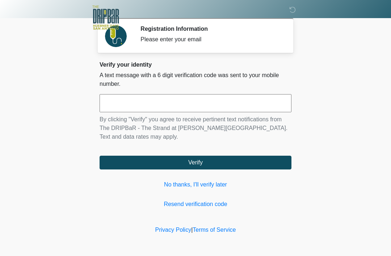
scroll to position [68, 63]
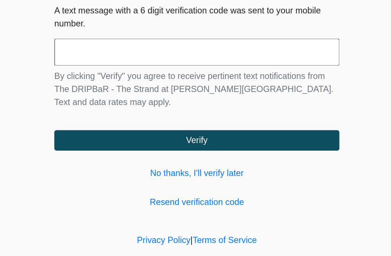
click at [100, 94] on input "text" at bounding box center [196, 103] width 192 height 18
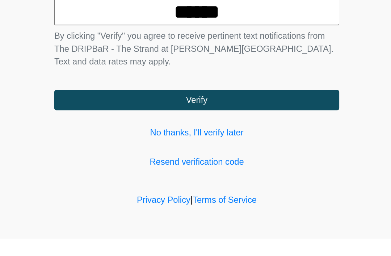
type input "******"
click at [155, 156] on button "Verify" at bounding box center [196, 163] width 192 height 14
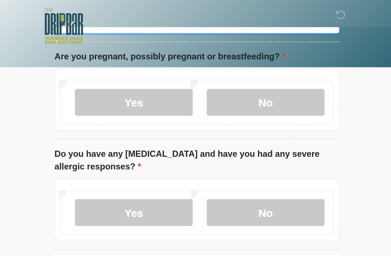
click at [100, 22] on input "What is your primary language?" at bounding box center [196, 16] width 192 height 14
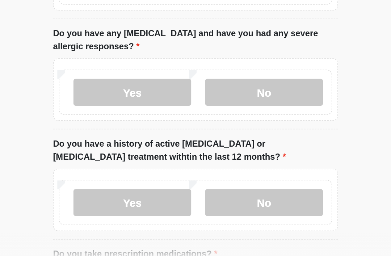
type input "*******"
click at [202, 60] on label "No" at bounding box center [241, 69] width 79 height 18
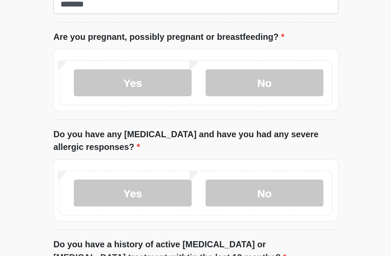
click at [202, 189] on label "No" at bounding box center [241, 198] width 79 height 18
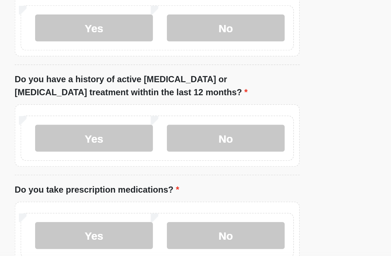
scroll to position [134, 0]
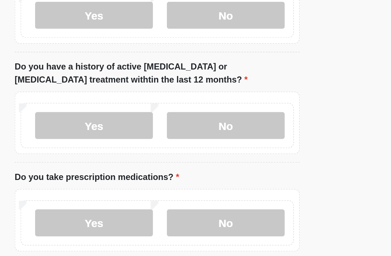
click at [202, 143] on label "No" at bounding box center [241, 152] width 79 height 18
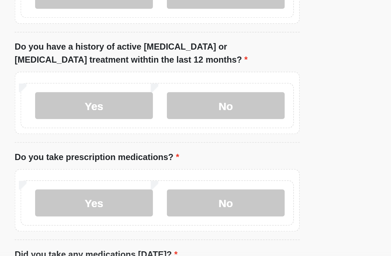
scroll to position [158, 0]
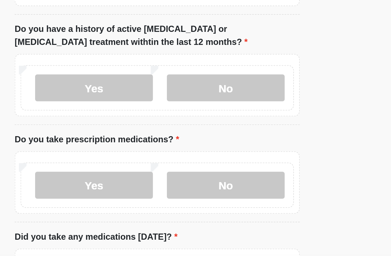
click at [113, 184] on label "Yes" at bounding box center [152, 193] width 79 height 18
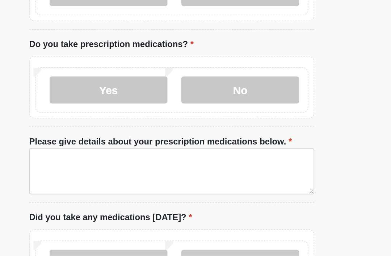
scroll to position [222, 0]
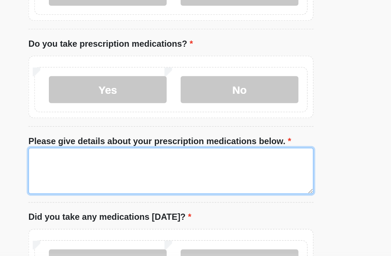
click at [100, 168] on textarea "Please give details about your prescription medications below." at bounding box center [196, 183] width 192 height 31
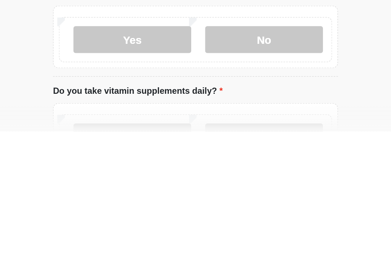
scroll to position [276, 0]
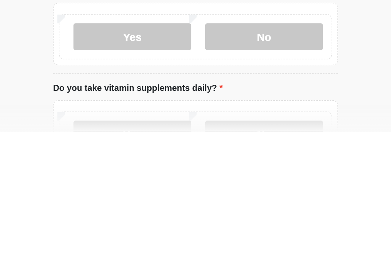
type textarea "**********"
click at [113, 183] on label "Yes" at bounding box center [152, 192] width 79 height 18
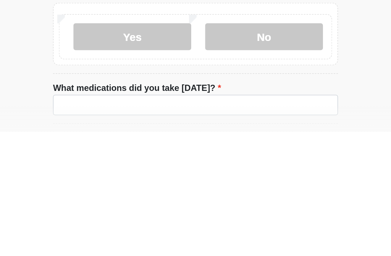
scroll to position [375, 0]
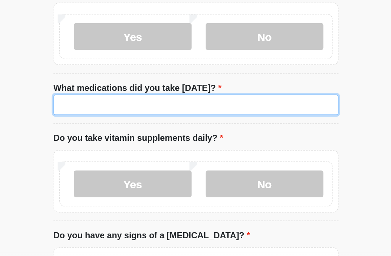
click at [100, 132] on input "What medications did you take today?" at bounding box center [196, 139] width 192 height 14
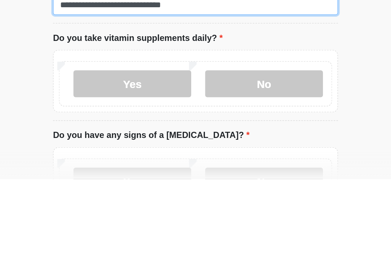
type input "**********"
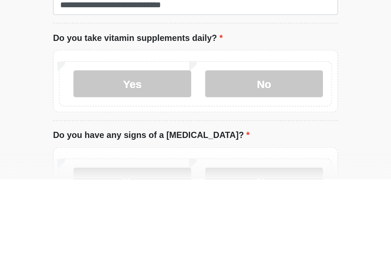
click at [113, 183] on label "Yes" at bounding box center [152, 192] width 79 height 18
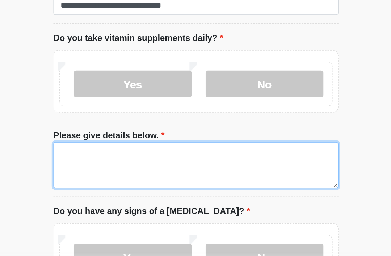
click at [100, 164] on textarea "Please give details below." at bounding box center [196, 179] width 192 height 31
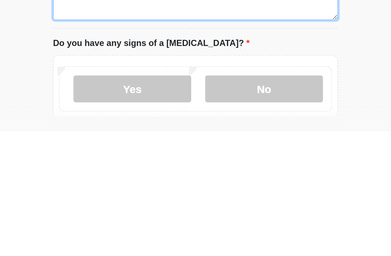
type textarea "**********"
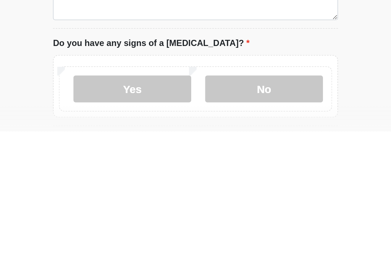
click at [202, 218] on label "No" at bounding box center [241, 227] width 79 height 18
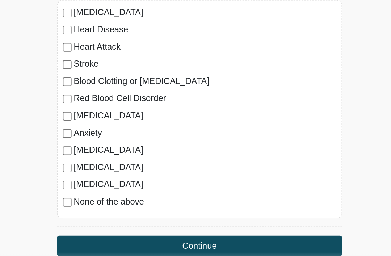
scroll to position [668, 0]
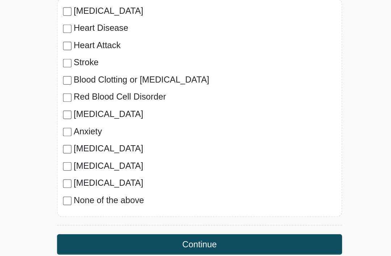
click at [151, 226] on button "Continue" at bounding box center [196, 233] width 192 height 14
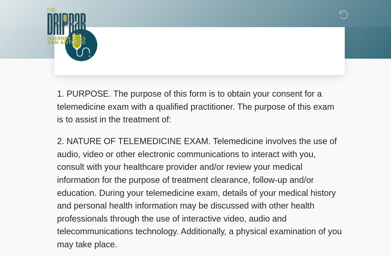
scroll to position [0, 0]
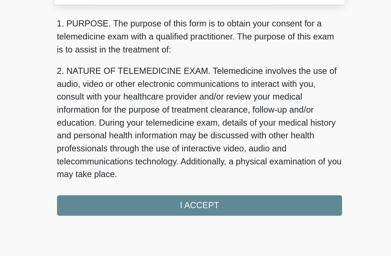
click at [163, 139] on div "1. PURPOSE. The purpose of this form is to obtain your consent for a telemedici…" at bounding box center [196, 132] width 192 height 134
click at [142, 137] on div "1. PURPOSE. The purpose of this form is to obtain your consent for a telemedici…" at bounding box center [196, 132] width 192 height 134
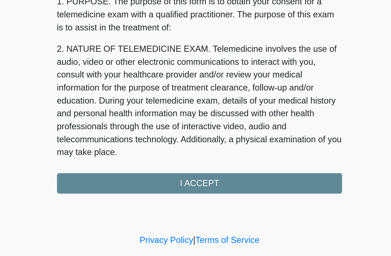
click at [131, 120] on div "1. PURPOSE. The purpose of this form is to obtain your consent for a telemedici…" at bounding box center [196, 132] width 192 height 134
click at [124, 122] on div "1. PURPOSE. The purpose of this form is to obtain your consent for a telemedici…" at bounding box center [196, 132] width 192 height 134
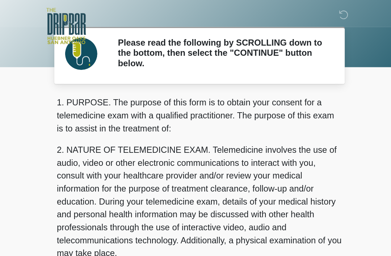
click at [172, 34] on div at bounding box center [189, 17] width 217 height 35
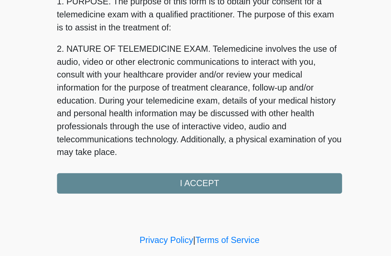
click at [139, 122] on div "1. PURPOSE. The purpose of this form is to obtain your consent for a telemedici…" at bounding box center [196, 132] width 192 height 134
click at [131, 121] on div "1. PURPOSE. The purpose of this form is to obtain your consent for a telemedici…" at bounding box center [196, 132] width 192 height 134
click at [135, 122] on div "1. PURPOSE. The purpose of this form is to obtain your consent for a telemedici…" at bounding box center [196, 132] width 192 height 134
click at [136, 124] on div "1. PURPOSE. The purpose of this form is to obtain your consent for a telemedici…" at bounding box center [196, 132] width 192 height 134
click at [139, 125] on div "1. PURPOSE. The purpose of this form is to obtain your consent for a telemedici…" at bounding box center [196, 132] width 192 height 134
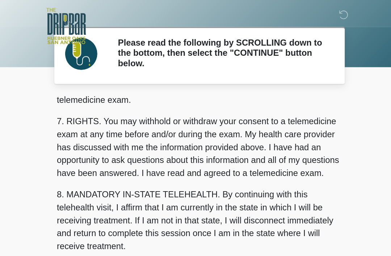
scroll to position [318, 0]
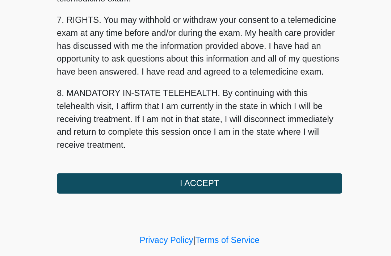
click at [135, 185] on button "I ACCEPT" at bounding box center [196, 192] width 192 height 14
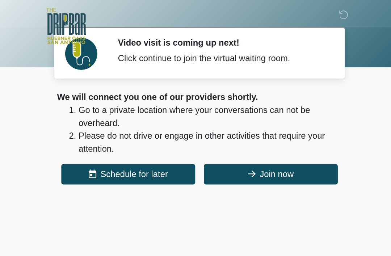
click at [198, 117] on button "Join now" at bounding box center [243, 117] width 90 height 14
